Goal: Transaction & Acquisition: Book appointment/travel/reservation

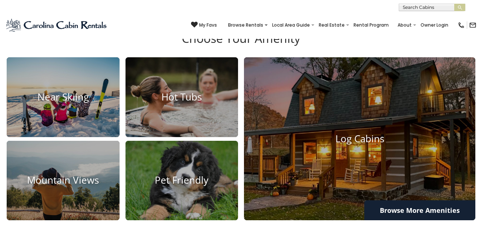
scroll to position [479, 0]
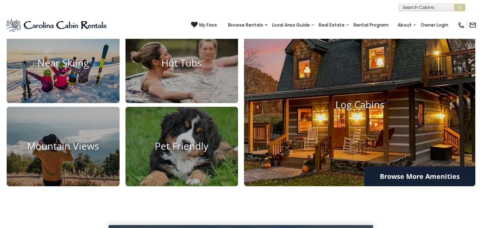
click at [361, 107] on h4 "Log Cabins" at bounding box center [359, 104] width 231 height 11
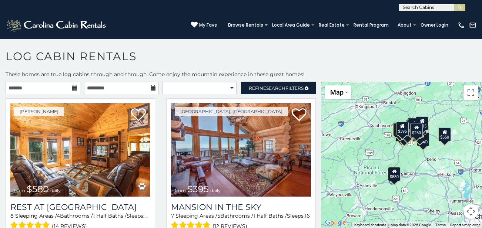
click at [417, 135] on div "$260" at bounding box center [416, 130] width 13 height 14
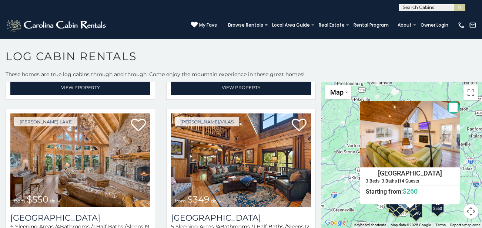
scroll to position [175, 0]
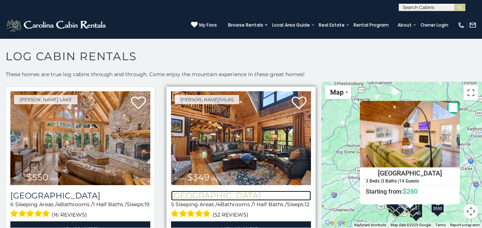
click at [229, 193] on h3 "[GEOGRAPHIC_DATA]" at bounding box center [241, 196] width 140 height 10
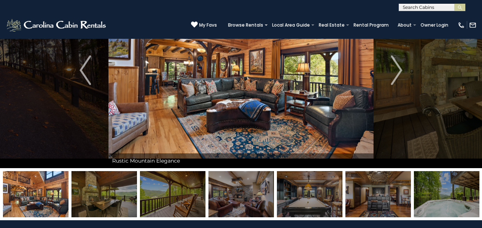
scroll to position [68, 0]
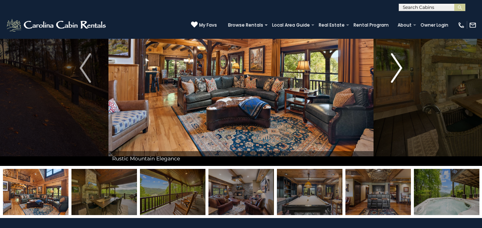
click at [396, 67] on img "Next" at bounding box center [396, 68] width 11 height 30
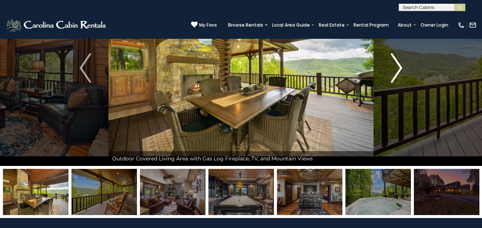
click at [396, 67] on img "Next" at bounding box center [396, 68] width 11 height 30
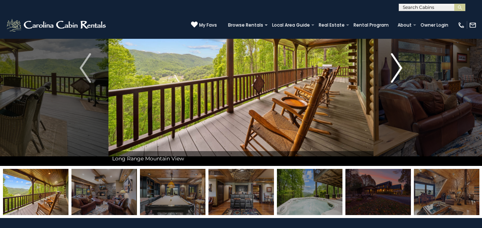
click at [396, 67] on img "Next" at bounding box center [396, 68] width 11 height 30
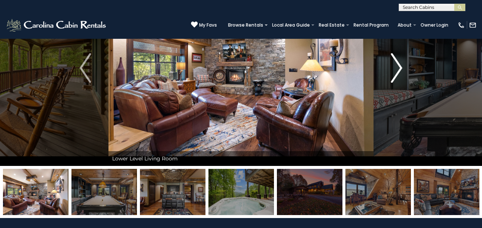
click at [396, 67] on img "Next" at bounding box center [396, 68] width 11 height 30
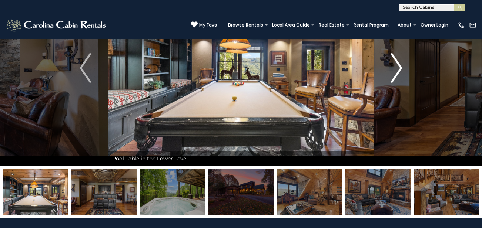
click at [396, 67] on img "Next" at bounding box center [396, 68] width 11 height 30
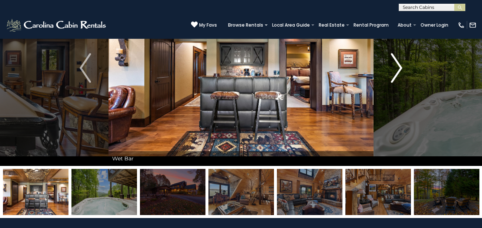
click at [396, 67] on img "Next" at bounding box center [396, 68] width 11 height 30
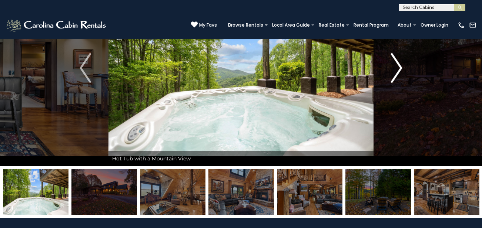
click at [396, 67] on img "Next" at bounding box center [396, 68] width 11 height 30
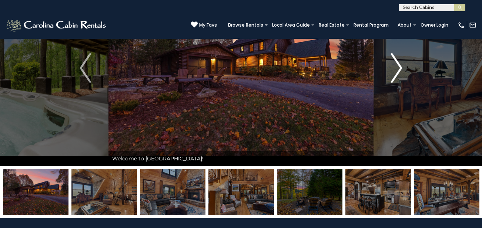
click at [396, 67] on img "Next" at bounding box center [396, 68] width 11 height 30
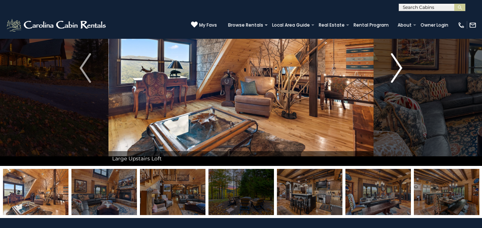
click at [396, 67] on img "Next" at bounding box center [396, 68] width 11 height 30
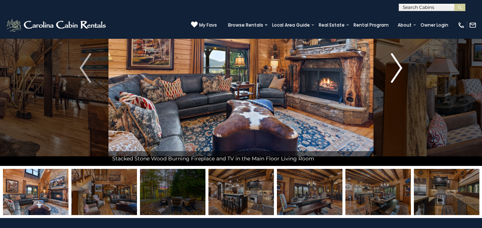
click at [396, 67] on img "Next" at bounding box center [396, 68] width 11 height 30
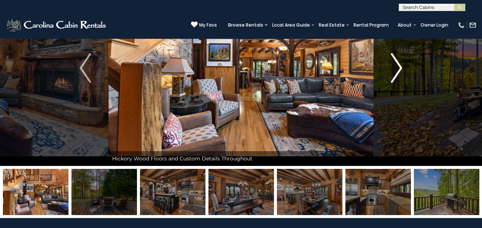
click at [396, 67] on img "Next" at bounding box center [396, 68] width 11 height 30
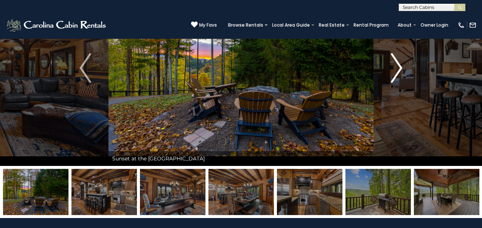
click at [396, 67] on img "Next" at bounding box center [396, 68] width 11 height 30
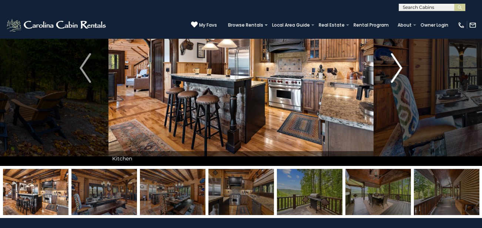
click at [396, 67] on img "Next" at bounding box center [396, 68] width 11 height 30
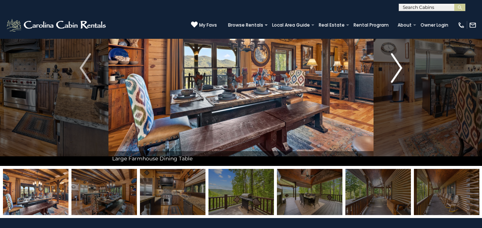
click at [396, 67] on img "Next" at bounding box center [396, 68] width 11 height 30
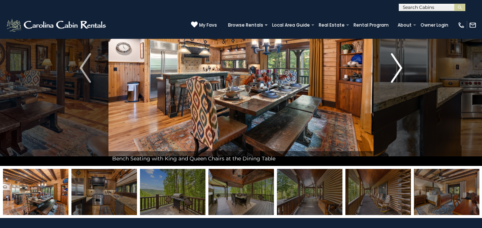
click at [396, 67] on img "Next" at bounding box center [396, 68] width 11 height 30
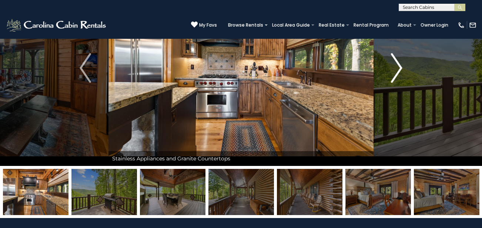
click at [396, 67] on img "Next" at bounding box center [396, 68] width 11 height 30
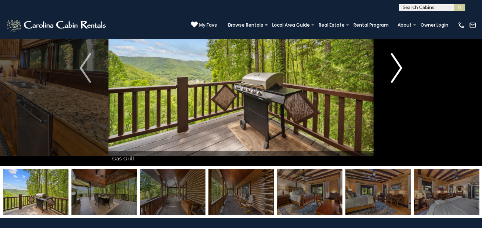
click at [396, 67] on img "Next" at bounding box center [396, 68] width 11 height 30
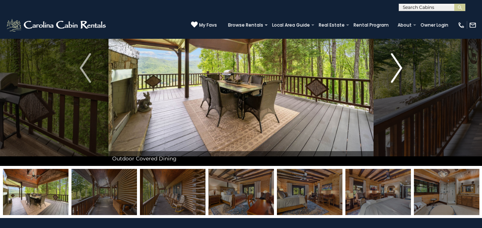
click at [396, 67] on img "Next" at bounding box center [396, 68] width 11 height 30
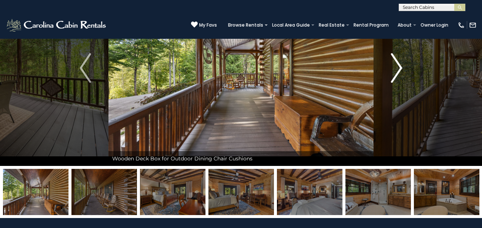
click at [396, 67] on img "Next" at bounding box center [396, 68] width 11 height 30
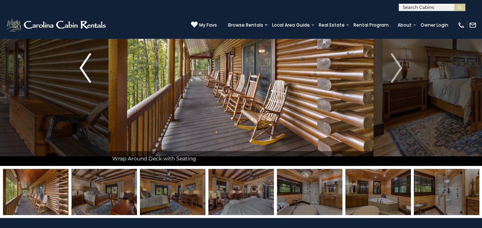
click at [86, 67] on img "Previous" at bounding box center [85, 68] width 11 height 30
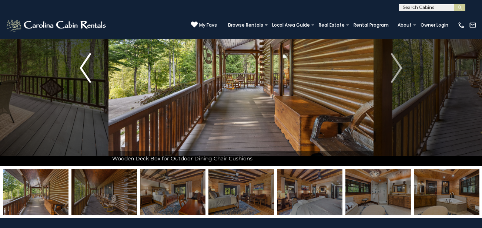
click at [87, 67] on img "Previous" at bounding box center [85, 68] width 11 height 30
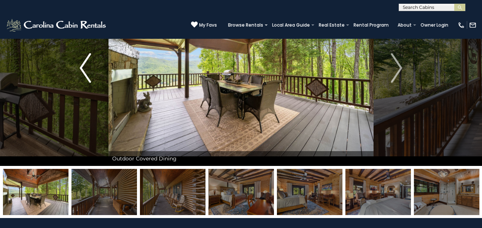
click at [89, 68] on img "Previous" at bounding box center [85, 68] width 11 height 30
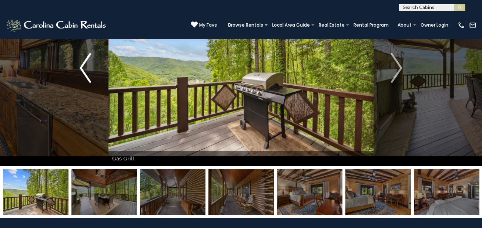
click at [89, 68] on img "Previous" at bounding box center [85, 68] width 11 height 30
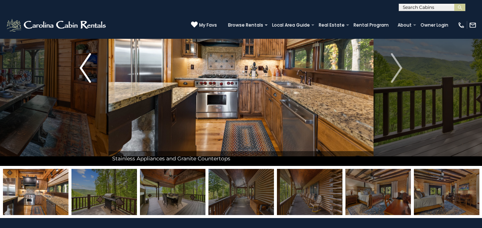
click at [89, 68] on img "Previous" at bounding box center [85, 68] width 11 height 30
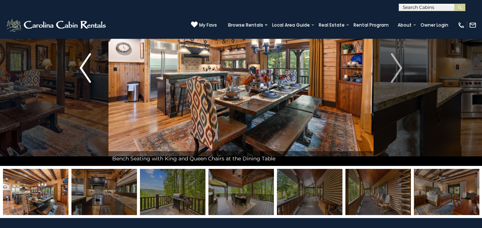
click at [82, 66] on img "Previous" at bounding box center [85, 68] width 11 height 30
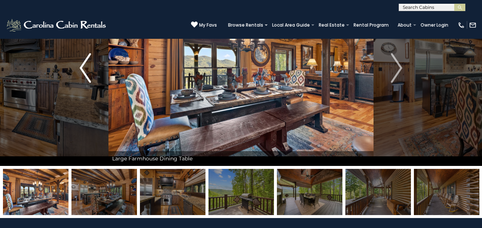
click at [82, 66] on img "Previous" at bounding box center [85, 68] width 11 height 30
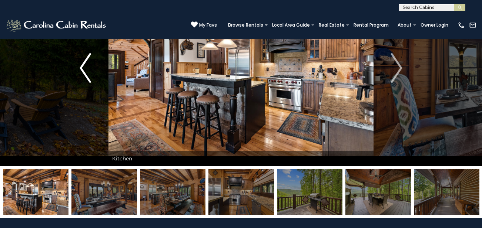
click at [82, 66] on img "Previous" at bounding box center [85, 68] width 11 height 30
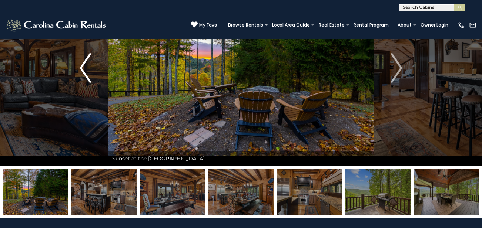
click at [82, 66] on img "Previous" at bounding box center [85, 68] width 11 height 30
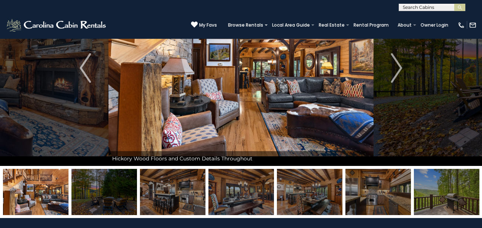
click at [108, 199] on img at bounding box center [103, 192] width 65 height 46
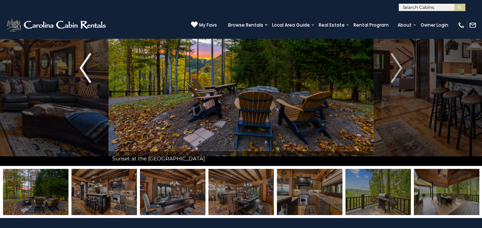
click at [84, 66] on img "Previous" at bounding box center [85, 68] width 11 height 30
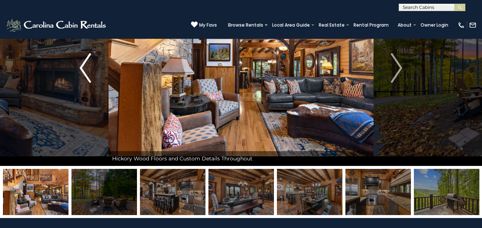
click at [84, 66] on img "Previous" at bounding box center [85, 68] width 11 height 30
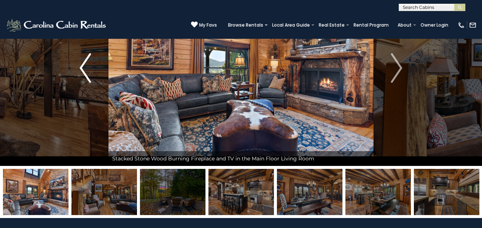
click at [84, 66] on img "Previous" at bounding box center [85, 68] width 11 height 30
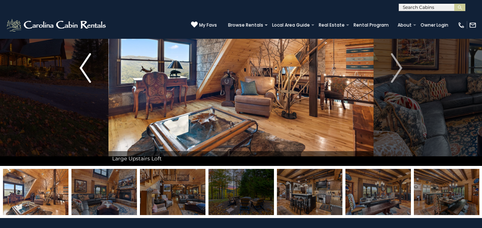
click at [84, 66] on img "Previous" at bounding box center [85, 68] width 11 height 30
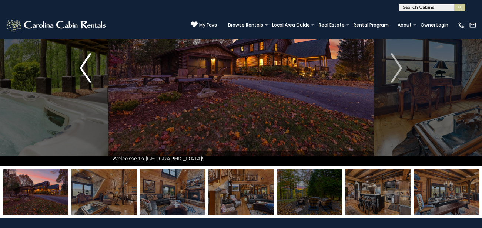
click at [84, 66] on img "Previous" at bounding box center [85, 68] width 11 height 30
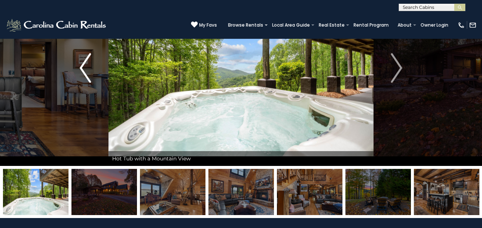
click at [82, 64] on img "Previous" at bounding box center [85, 68] width 11 height 30
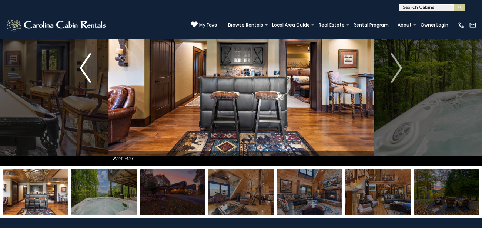
click at [82, 64] on img "Previous" at bounding box center [85, 68] width 11 height 30
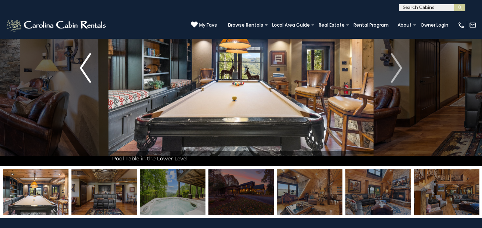
click at [82, 64] on img "Previous" at bounding box center [85, 68] width 11 height 30
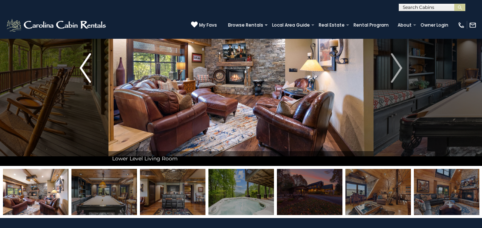
click at [82, 64] on img "Previous" at bounding box center [85, 68] width 11 height 30
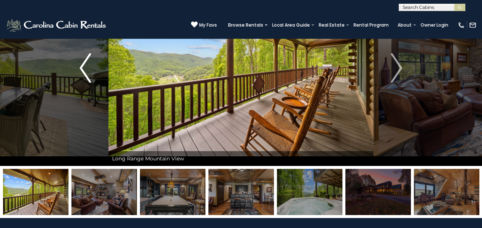
click at [82, 63] on img "Previous" at bounding box center [85, 68] width 11 height 30
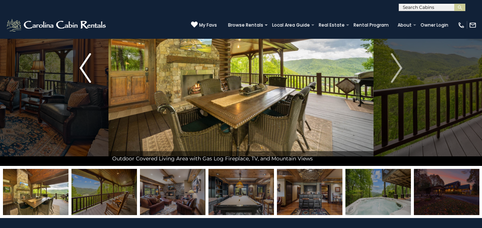
click at [82, 63] on img "Previous" at bounding box center [85, 68] width 11 height 30
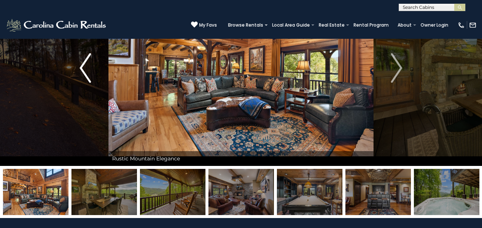
click at [82, 63] on img "Previous" at bounding box center [85, 68] width 11 height 30
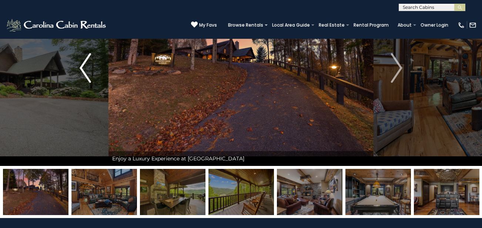
click at [82, 63] on img "Previous" at bounding box center [85, 68] width 11 height 30
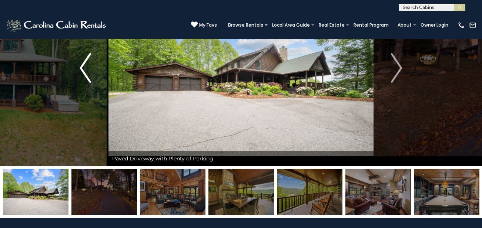
click at [82, 63] on img "Previous" at bounding box center [85, 68] width 11 height 30
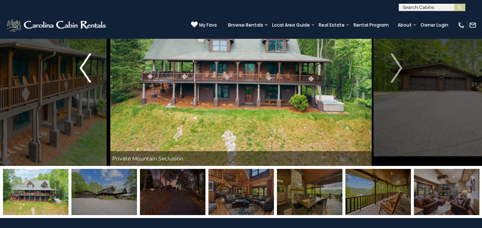
click at [82, 63] on img "Previous" at bounding box center [85, 68] width 11 height 30
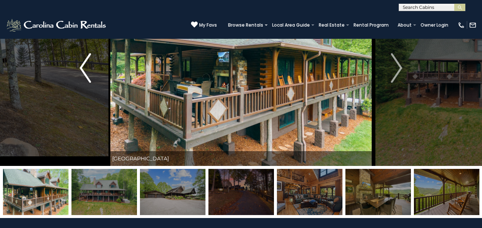
click at [86, 63] on img "Previous" at bounding box center [85, 68] width 11 height 30
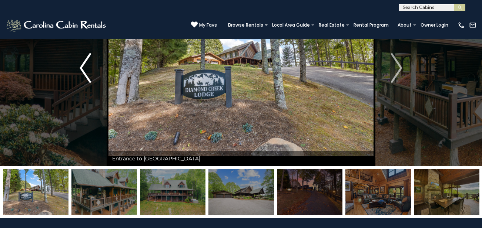
click at [86, 63] on img "Previous" at bounding box center [85, 68] width 11 height 30
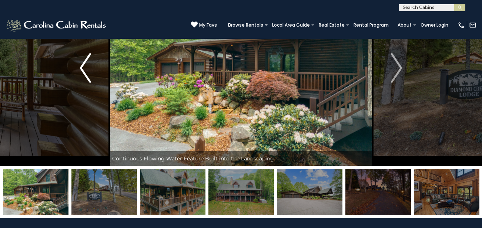
click at [86, 63] on img "Previous" at bounding box center [85, 68] width 11 height 30
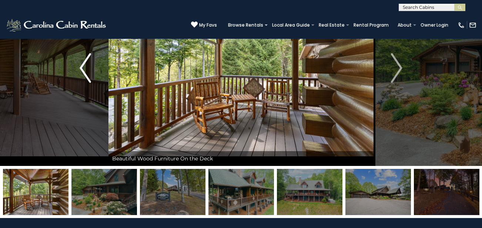
click at [86, 63] on img "Previous" at bounding box center [85, 68] width 11 height 30
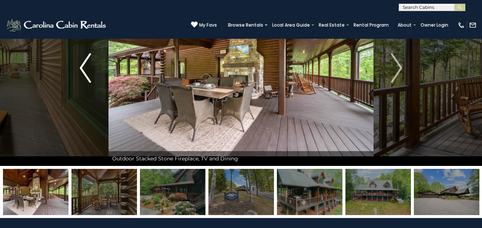
click at [86, 63] on img "Previous" at bounding box center [85, 68] width 11 height 30
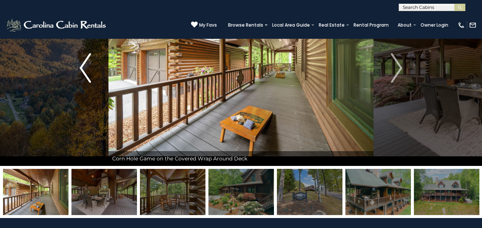
click at [86, 63] on img "Previous" at bounding box center [85, 68] width 11 height 30
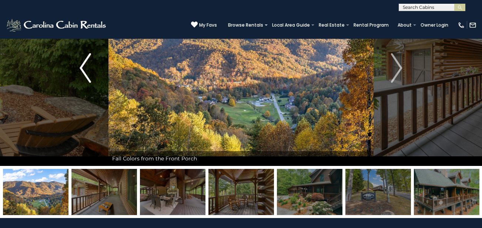
click at [86, 63] on img "Previous" at bounding box center [85, 68] width 11 height 30
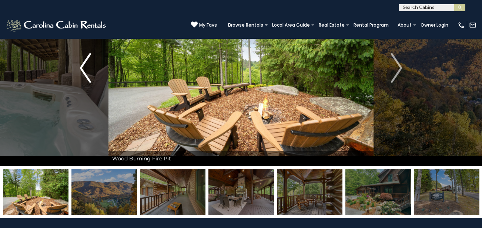
click at [86, 63] on img "Previous" at bounding box center [85, 68] width 11 height 30
